Goal: Information Seeking & Learning: Learn about a topic

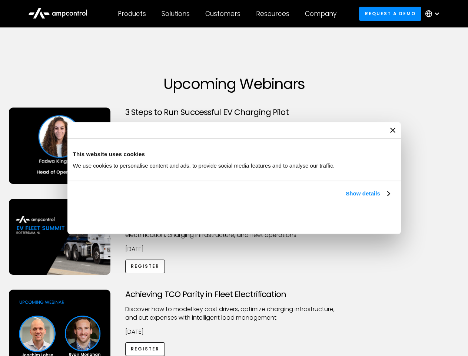
click at [346, 198] on link "Show details" at bounding box center [368, 193] width 44 height 9
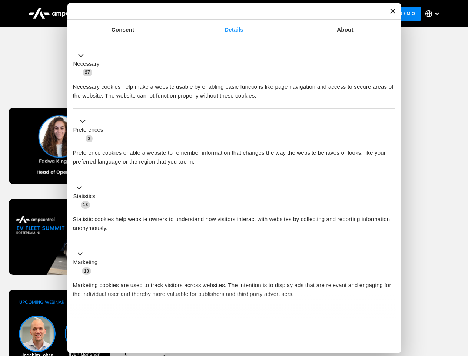
click at [390, 100] on div "Necessary cookies help make a website usable by enabling basic functions like p…" at bounding box center [234, 88] width 322 height 23
click at [460, 299] on div "Achieving TCO Parity in Fleet Electrification Discover how to model key cost dr…" at bounding box center [233, 347] width 465 height 116
click at [228, 14] on div "Customers" at bounding box center [222, 14] width 35 height 8
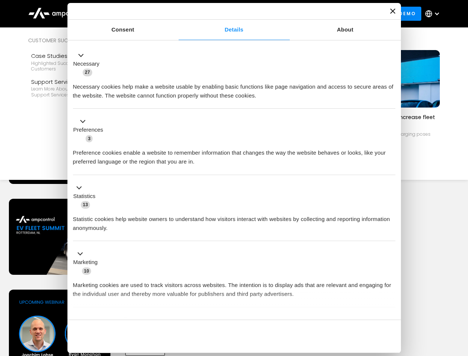
click at [132, 14] on div "Products" at bounding box center [132, 14] width 28 height 8
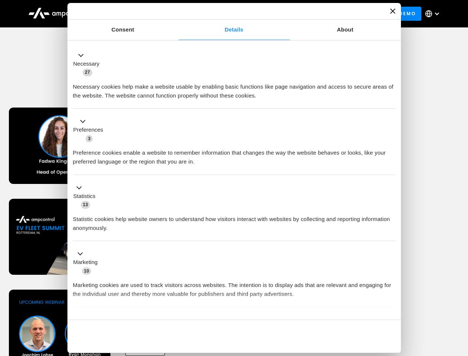
click at [176, 14] on div "Solutions" at bounding box center [176, 14] width 28 height 8
click at [224, 14] on div "Customers" at bounding box center [222, 14] width 35 height 8
click at [274, 14] on div "Resources" at bounding box center [272, 14] width 33 height 8
click at [323, 14] on div "Company" at bounding box center [320, 14] width 31 height 8
click at [434, 14] on div at bounding box center [437, 14] width 6 height 6
